Goal: Task Accomplishment & Management: Complete application form

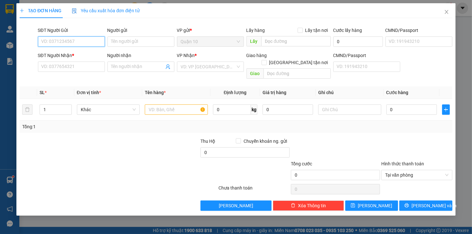
click at [69, 41] on input "SĐT Người Gửi" at bounding box center [71, 41] width 67 height 10
click at [72, 53] on div "0919459444 - HOÀNG MINH" at bounding box center [78, 54] width 72 height 7
type input "0919459444"
type input "HOÀNG MINH"
type input "024238037"
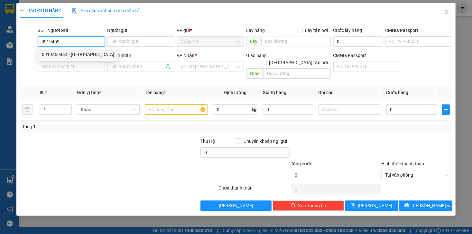
type input "0943291163"
type input "XUÂN TÙNG"
type input "km 118"
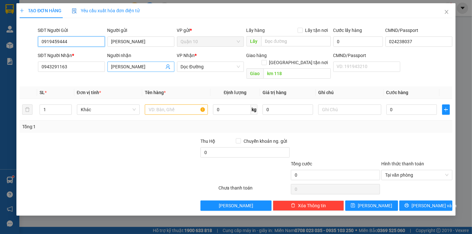
type input "0919459444"
click at [169, 69] on icon "user-add" at bounding box center [167, 66] width 5 height 5
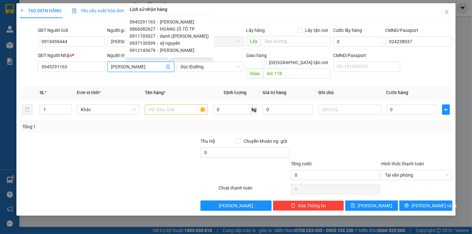
click at [160, 31] on span "HOÀNG (Ô TÔ TP" at bounding box center [177, 28] width 35 height 5
type input "0866082627"
type input "HOÀNG (Ô TÔ TP"
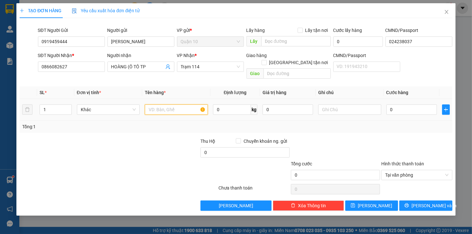
click at [178, 104] on input "text" at bounding box center [176, 109] width 63 height 10
type input "KIỆN DÀI( PHỤ TÙNG)"
type input "7.000.000"
drag, startPoint x: 313, startPoint y: 119, endPoint x: 365, endPoint y: 112, distance: 52.6
click at [313, 123] on div "Tổng: 1" at bounding box center [235, 126] width 427 height 7
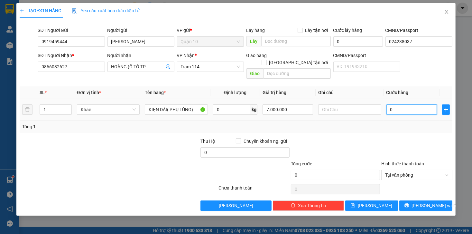
click at [392, 104] on input "0" at bounding box center [411, 109] width 50 height 10
type input "8"
type input "80"
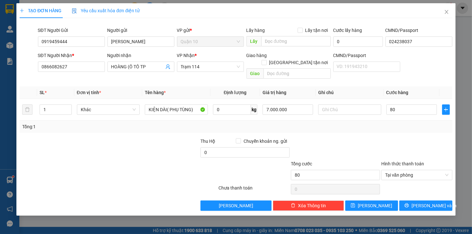
type input "80.000"
click at [385, 137] on div at bounding box center [417, 148] width 72 height 23
drag, startPoint x: 425, startPoint y: 197, endPoint x: 433, endPoint y: 196, distance: 8.1
click at [425, 202] on span "Lưu và In" at bounding box center [433, 205] width 45 height 7
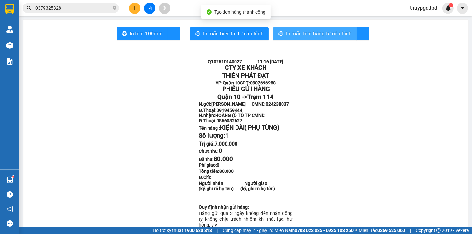
click at [299, 28] on button "In mẫu tem hàng tự cấu hình" at bounding box center [315, 33] width 84 height 13
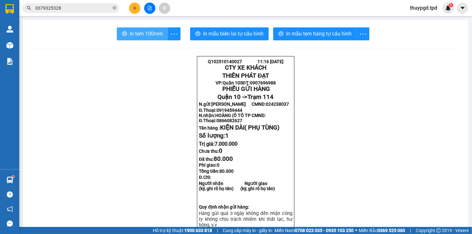
click at [156, 33] on span "In tem 100mm" at bounding box center [146, 34] width 33 height 8
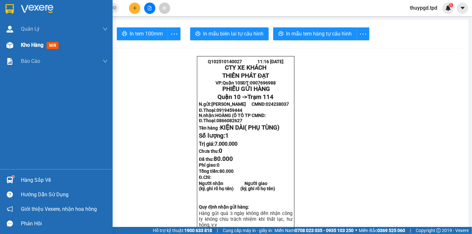
click at [8, 44] on img at bounding box center [9, 45] width 7 height 7
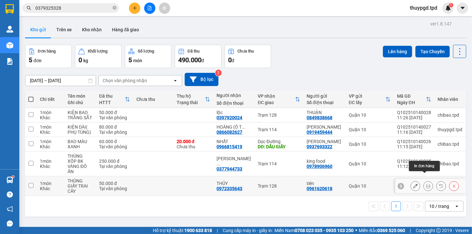
click at [426, 183] on icon at bounding box center [428, 185] width 5 height 5
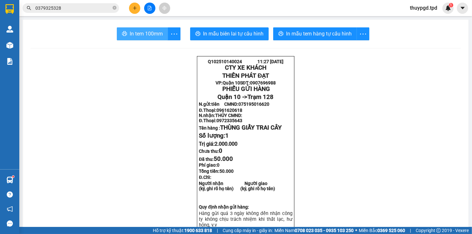
click at [148, 33] on span "In tem 100mm" at bounding box center [146, 34] width 33 height 8
click at [132, 6] on button at bounding box center [134, 8] width 11 height 11
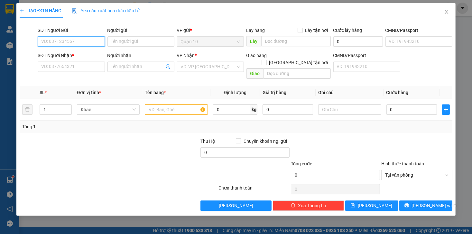
click at [63, 40] on input "SĐT Người Gửi" at bounding box center [71, 41] width 67 height 10
click at [73, 58] on div "0934528388 - CTY HẢI NHÃN" at bounding box center [71, 54] width 67 height 10
type input "0934528388"
type input "CTY HẢI NHÃN"
type input "087081003324"
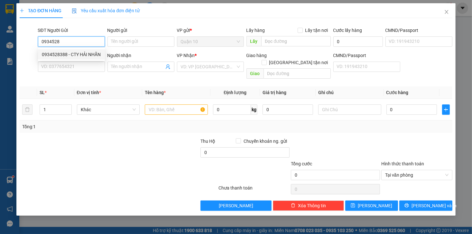
type input "0987453070"
type input "mk thiên quang"
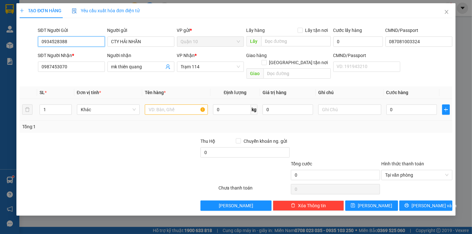
type input "0934528388"
click at [93, 137] on div at bounding box center [64, 148] width 90 height 23
click at [167, 67] on icon "user-add" at bounding box center [168, 66] width 4 height 5
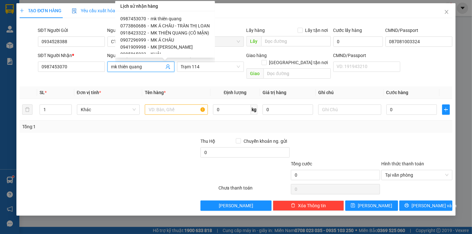
click at [148, 26] on span "-" at bounding box center [148, 25] width 1 height 5
type input "0773860686"
type input "MK Á CHÂU - TRÀN THỊ LOAN"
checkbox input "true"
type input "TRANG BOM"
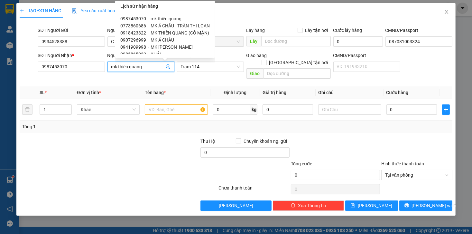
type input "075185018848"
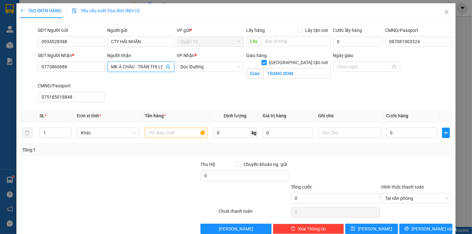
click at [266, 60] on input "Giao tận nơi" at bounding box center [264, 62] width 5 height 5
checkbox input "false"
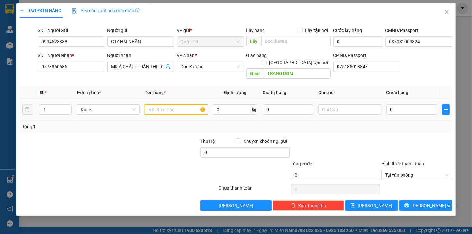
click at [185, 104] on input "text" at bounding box center [176, 109] width 63 height 10
type input "HỘP( TRÒNG KÍNH)"
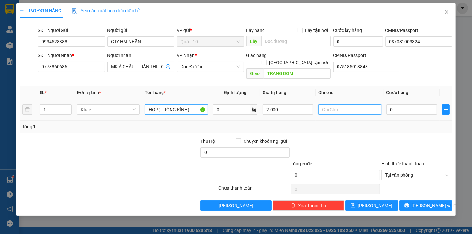
type input "2.000.000"
type input "4"
type input "40"
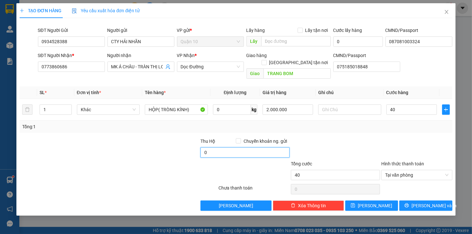
type input "40.000"
click at [221, 147] on input "0" at bounding box center [244, 152] width 89 height 10
type input "20.000"
drag, startPoint x: 316, startPoint y: 130, endPoint x: 327, endPoint y: 142, distance: 16.6
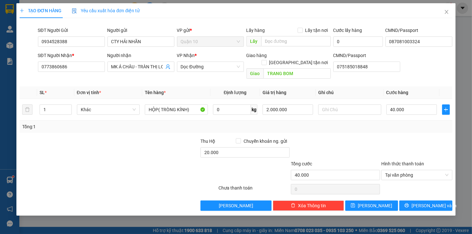
click at [317, 129] on div "Transit Pickup Surcharge Ids Transit Deliver Surcharge Ids Transit Deliver Surc…" at bounding box center [236, 116] width 432 height 187
drag, startPoint x: 408, startPoint y: 196, endPoint x: 403, endPoint y: 194, distance: 5.8
click at [407, 200] on button "Lưu và In" at bounding box center [425, 205] width 53 height 10
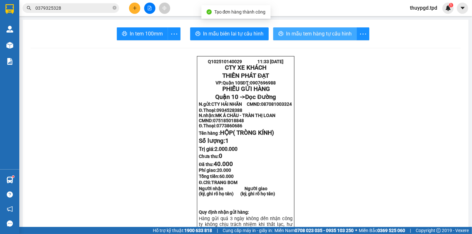
click at [314, 30] on span "In mẫu tem hàng tự cấu hình" at bounding box center [319, 34] width 66 height 8
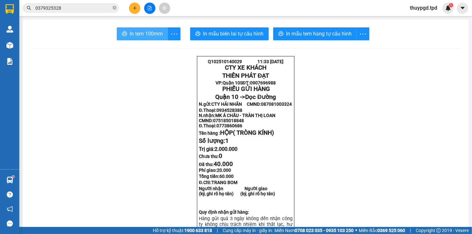
click at [155, 33] on span "In tem 100mm" at bounding box center [146, 34] width 33 height 8
click at [149, 6] on icon "file-add" at bounding box center [149, 8] width 5 height 5
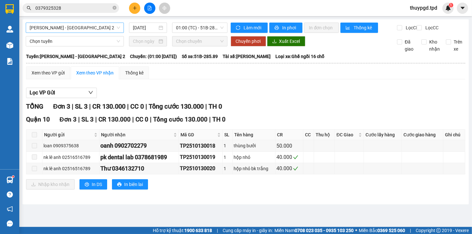
click at [98, 26] on span "[PERSON_NAME] - [GEOGRAPHIC_DATA] 2" at bounding box center [75, 28] width 90 height 10
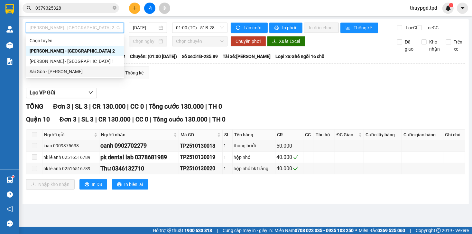
click at [49, 70] on div "Sài Gòn - Phương Lâm" at bounding box center [75, 71] width 90 height 7
type input "[DATE]"
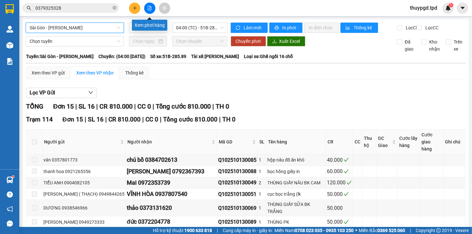
click at [155, 9] on button at bounding box center [149, 8] width 11 height 11
click at [93, 31] on span "Sài Gòn - Phương Lâm" at bounding box center [75, 28] width 90 height 10
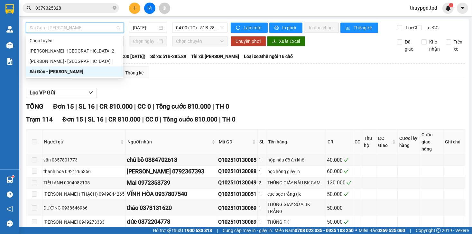
click at [58, 71] on div "Sài Gòn - Phương Lâm" at bounding box center [75, 71] width 90 height 7
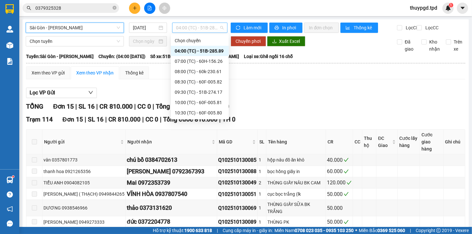
click at [197, 28] on span "04:00 (TC) - 51B-285.89" at bounding box center [199, 28] width 47 height 10
drag, startPoint x: 207, startPoint y: 102, endPoint x: 212, endPoint y: 104, distance: 4.6
click at [207, 102] on div "10:00 (TC) - 60F-005.81" at bounding box center [200, 102] width 50 height 7
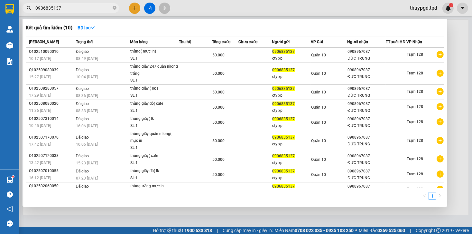
click at [126, 8] on div at bounding box center [236, 117] width 472 height 234
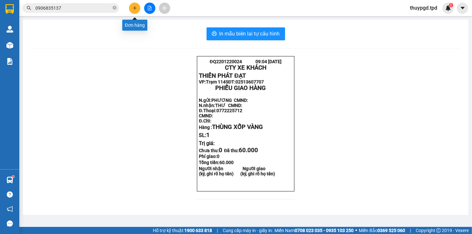
click at [135, 7] on icon "plus" at bounding box center [135, 8] width 5 height 5
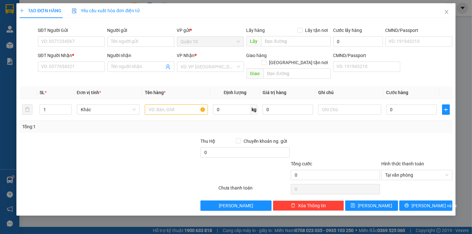
click at [56, 47] on div "SĐT Người Gửi VD: 0371234567" at bounding box center [71, 38] width 67 height 23
click at [57, 43] on input "SĐT Người Gửi" at bounding box center [71, 41] width 67 height 10
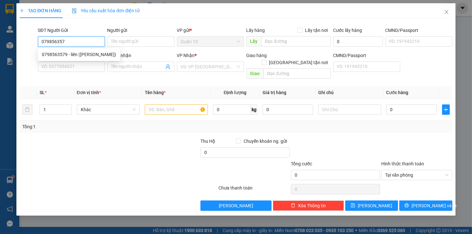
type input "0798563579"
click at [56, 58] on div "0798563579 - liên (HỒ NHĨ KHANG)" at bounding box center [79, 54] width 74 height 7
type input "liên ([PERSON_NAME])"
type input "054202007410"
type input "0913614939"
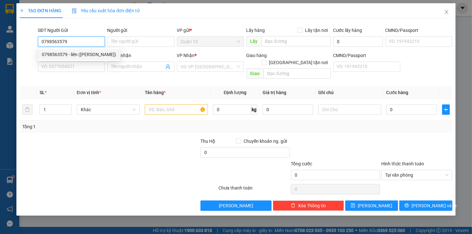
type input "TẤN"
type input "107"
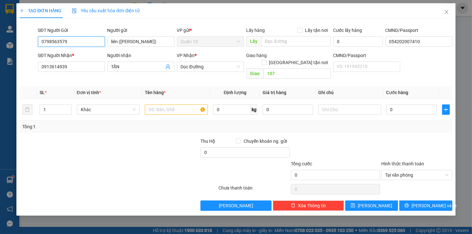
type input "0798563579"
click at [123, 160] on div at bounding box center [82, 171] width 126 height 23
click at [170, 104] on input "text" at bounding box center [176, 109] width 63 height 10
click at [162, 104] on input "text" at bounding box center [176, 109] width 63 height 10
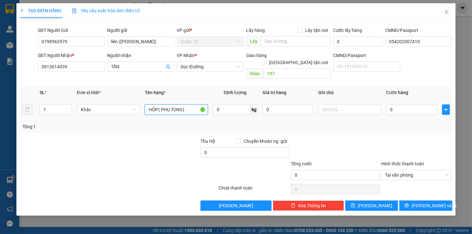
type input "HỘP( PHỤ TÙNG)"
type input "4"
type input "40"
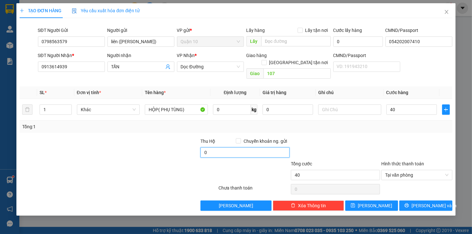
type input "40.000"
click at [226, 147] on input "0" at bounding box center [244, 152] width 89 height 10
type input "10.000"
click at [332, 137] on div at bounding box center [335, 148] width 90 height 23
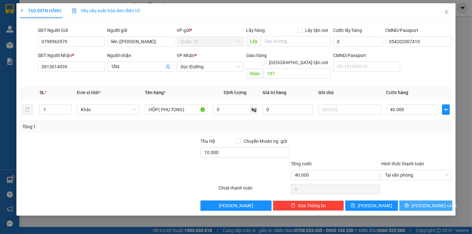
click at [429, 202] on span "Lưu và In" at bounding box center [433, 205] width 45 height 7
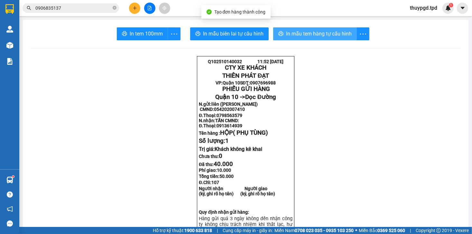
click at [324, 33] on span "In mẫu tem hàng tự cấu hình" at bounding box center [319, 34] width 66 height 8
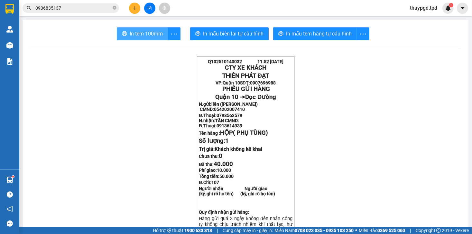
click at [144, 29] on button "In tem 100mm" at bounding box center [142, 33] width 51 height 13
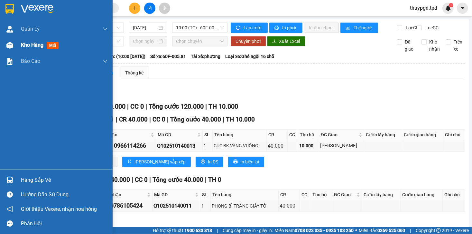
click at [8, 47] on img at bounding box center [9, 45] width 7 height 7
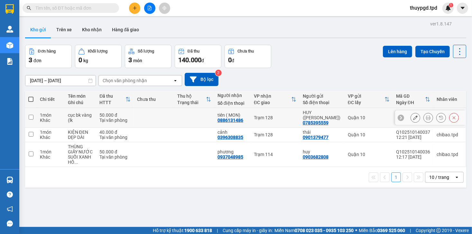
click at [426, 117] on icon at bounding box center [428, 117] width 5 height 5
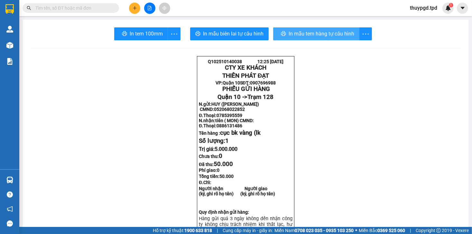
click at [319, 31] on span "In mẫu tem hàng tự cấu hình" at bounding box center [322, 34] width 66 height 8
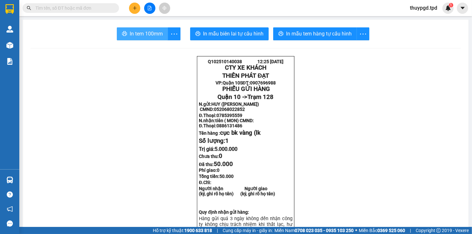
click at [150, 31] on span "In tem 100mm" at bounding box center [146, 34] width 33 height 8
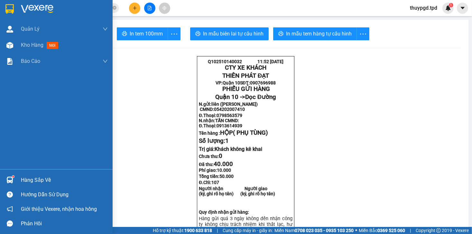
click at [5, 179] on div at bounding box center [9, 179] width 11 height 11
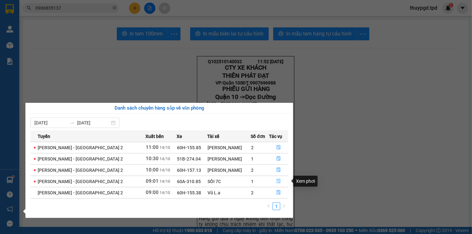
click at [277, 180] on icon "file-done" at bounding box center [279, 181] width 4 height 5
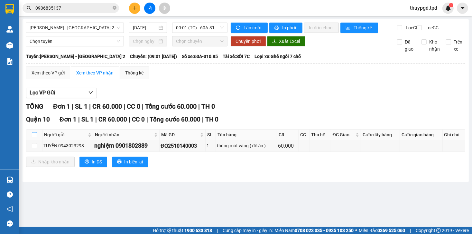
click at [33, 137] on input "checkbox" at bounding box center [34, 134] width 5 height 5
checkbox input "true"
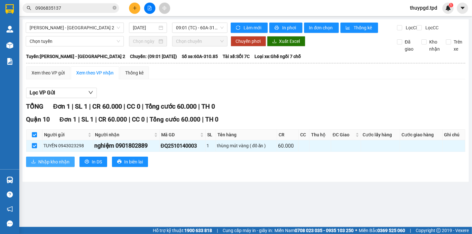
click at [50, 165] on span "Nhập kho nhận" at bounding box center [53, 161] width 31 height 7
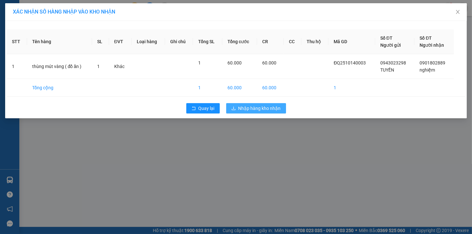
click at [264, 108] on span "Nhập hàng kho nhận" at bounding box center [259, 108] width 42 height 7
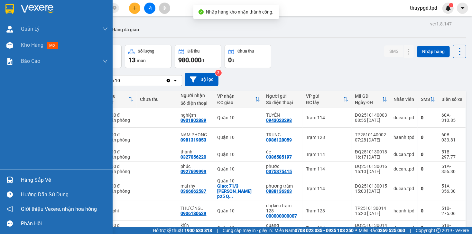
click at [9, 179] on img at bounding box center [9, 179] width 7 height 7
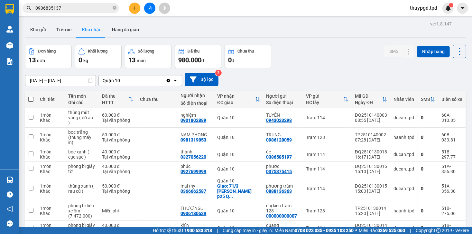
click at [224, 49] on section "Kết quả tìm kiếm ( 10 ) Bộ lọc Mã ĐH Trạng thái Món hàng Thu hộ Tổng cước Chưa …" at bounding box center [236, 117] width 472 height 234
